Goal: Check status: Check status

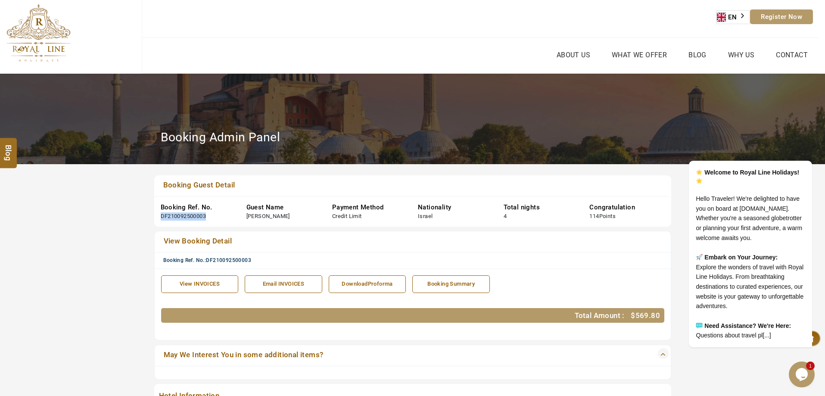
drag, startPoint x: 200, startPoint y: 214, endPoint x: 156, endPoint y: 215, distance: 43.9
click at [156, 215] on div "Booking Ref. No. DF210092500003" at bounding box center [197, 211] width 86 height 31
copy div "DF210092500003"
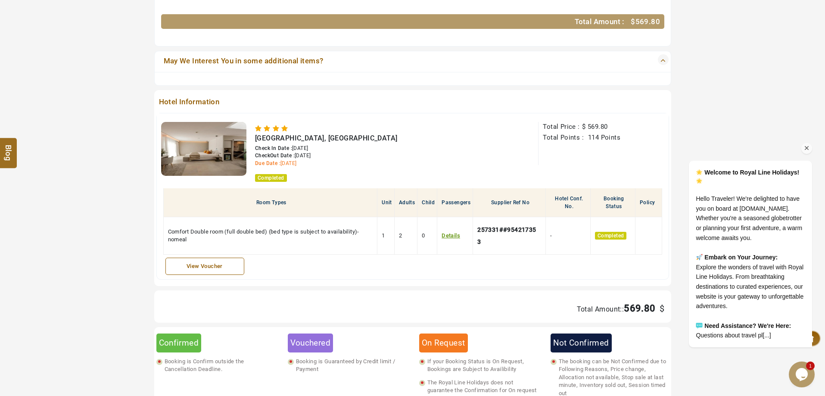
scroll to position [301, 0]
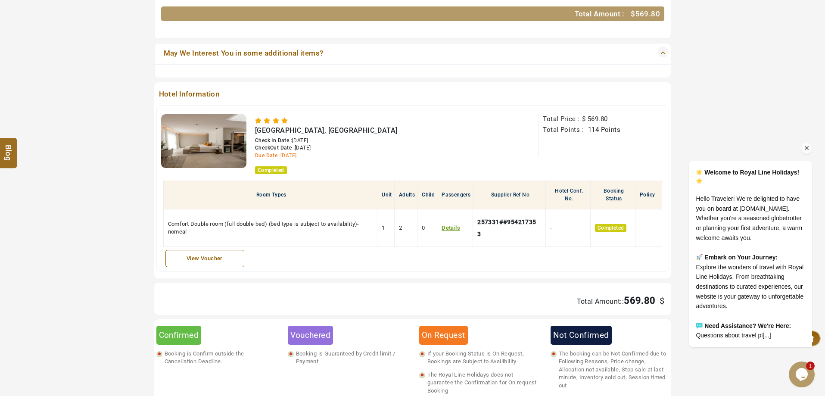
click at [809, 144] on icon "Chat attention grabber" at bounding box center [807, 148] width 8 height 8
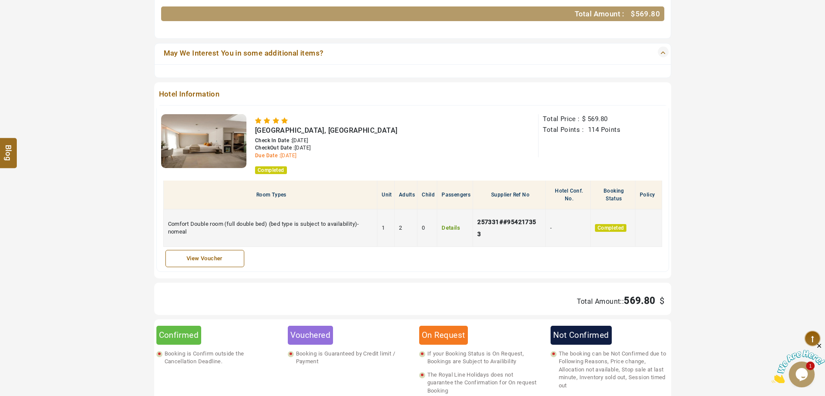
click at [454, 230] on link "Details" at bounding box center [450, 227] width 19 height 6
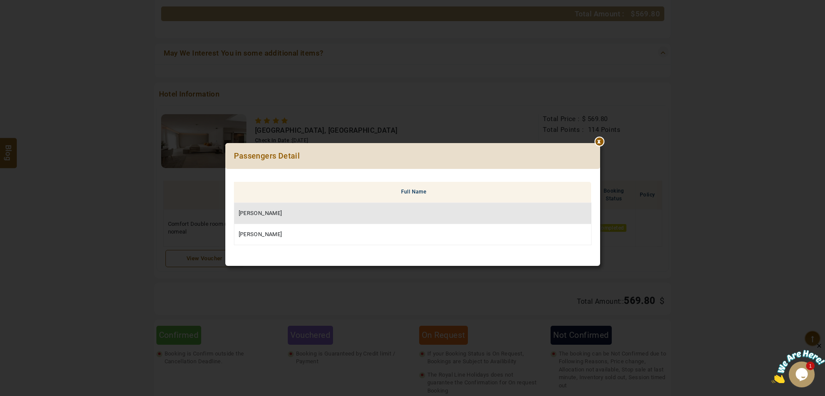
click at [600, 143] on div at bounding box center [600, 143] width 0 height 0
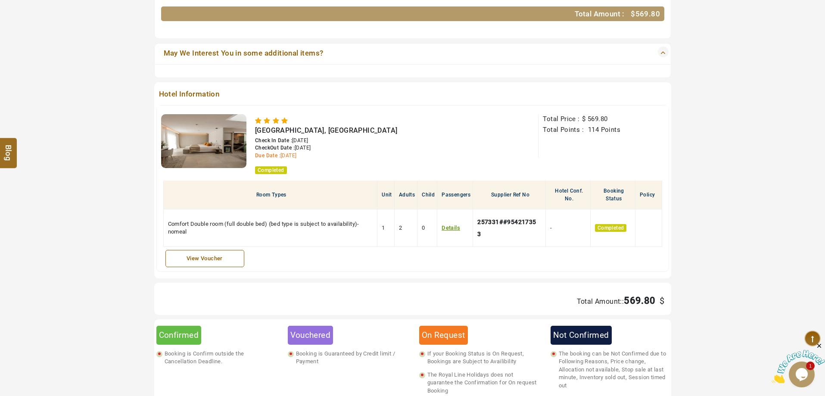
click at [818, 343] on icon "Close" at bounding box center [819, 346] width 8 height 8
click at [799, 274] on section "Booking Guest Detail Booking Ref. No. DF210092500003 Guest Name [PERSON_NAME] P…" at bounding box center [412, 173] width 825 height 672
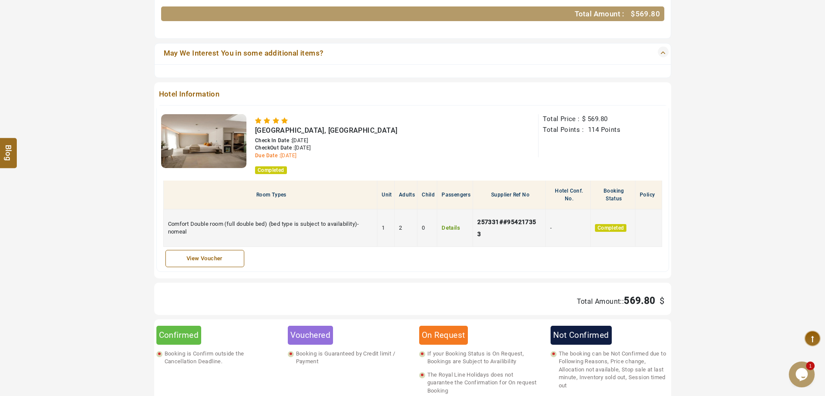
click at [447, 230] on link "Details" at bounding box center [450, 227] width 19 height 6
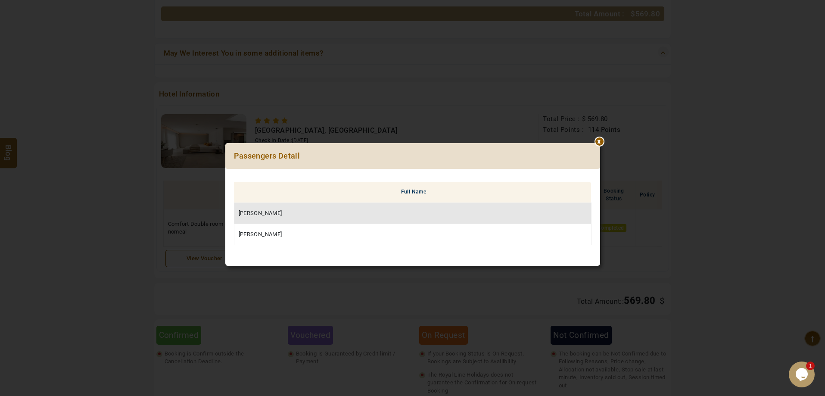
click at [600, 143] on div at bounding box center [600, 143] width 0 height 0
